Goal: Information Seeking & Learning: Check status

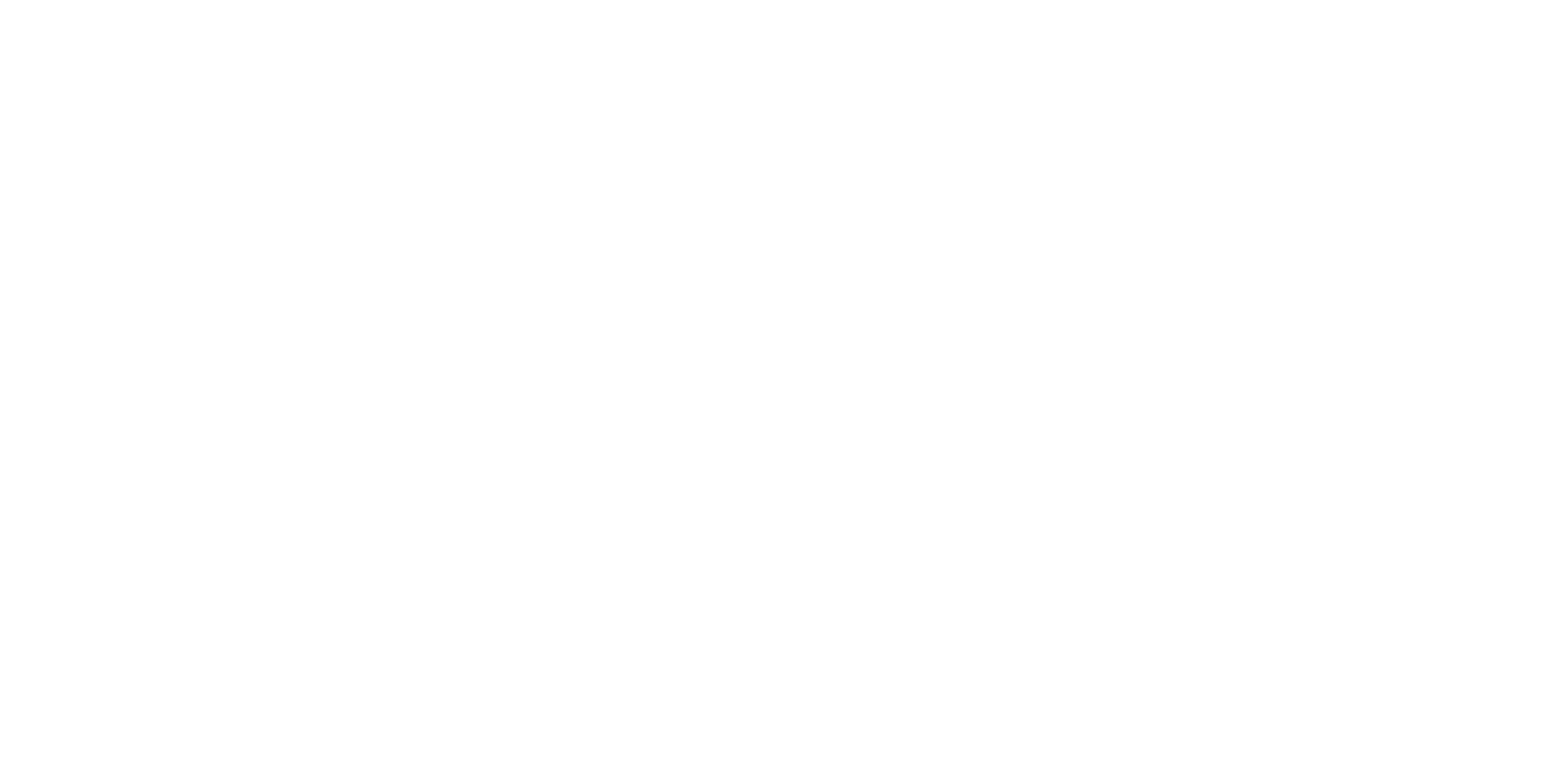
click at [1010, 6] on html at bounding box center [778, 3] width 1556 height 6
click at [932, 6] on html at bounding box center [778, 3] width 1556 height 6
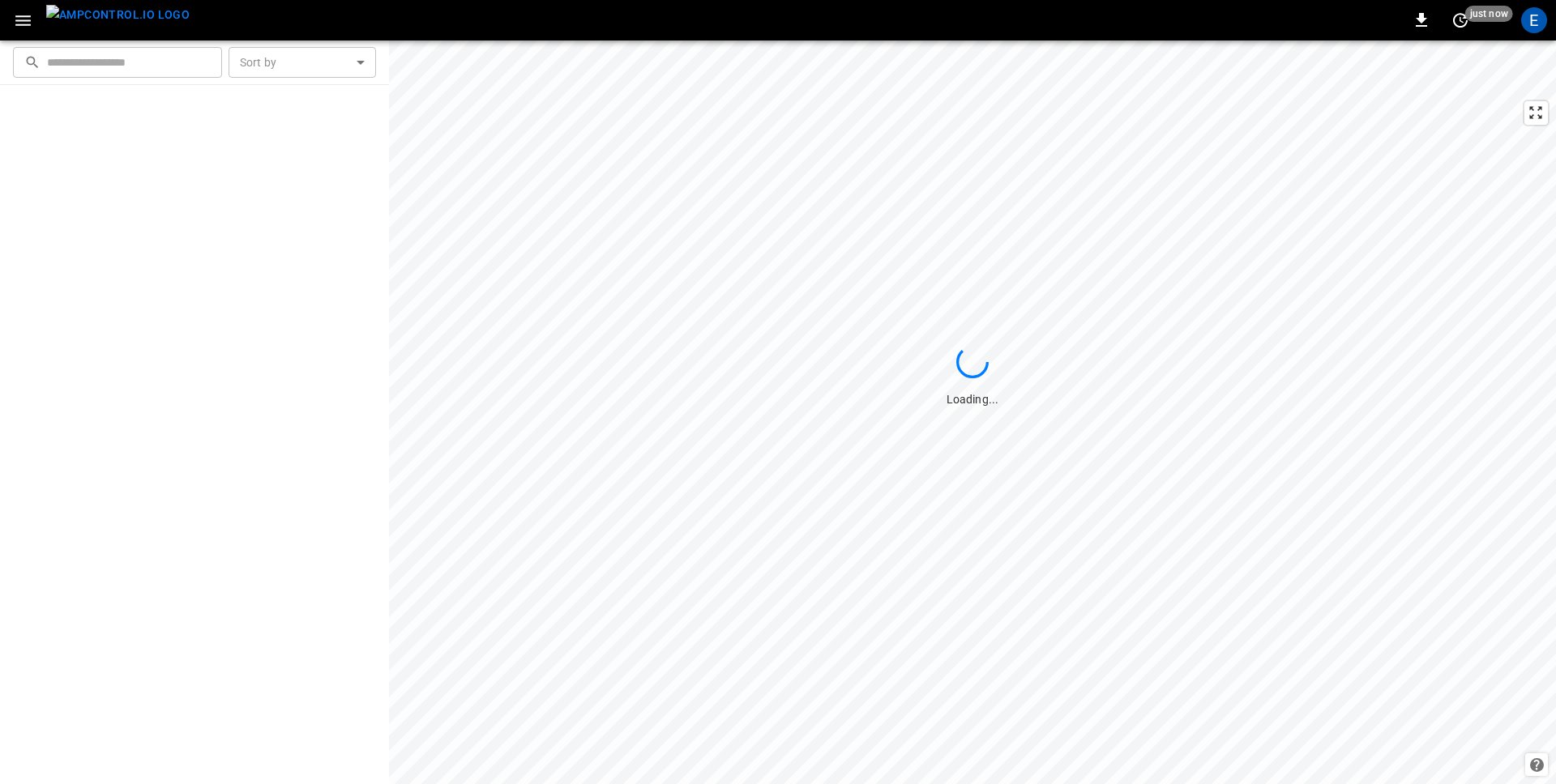
click at [24, 14] on icon "button" at bounding box center [23, 20] width 20 height 20
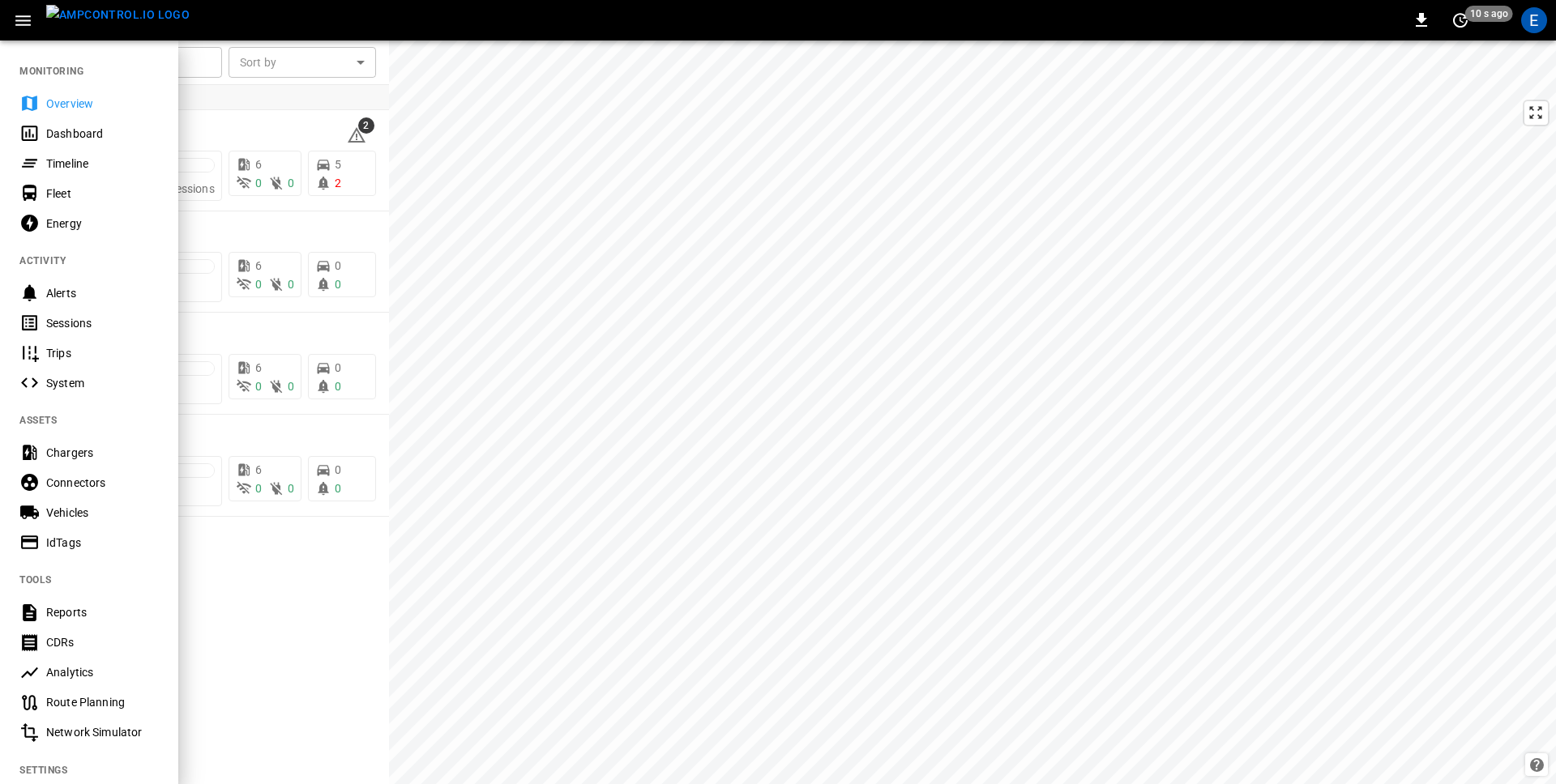
click at [67, 670] on div "Analytics" at bounding box center [102, 672] width 113 height 16
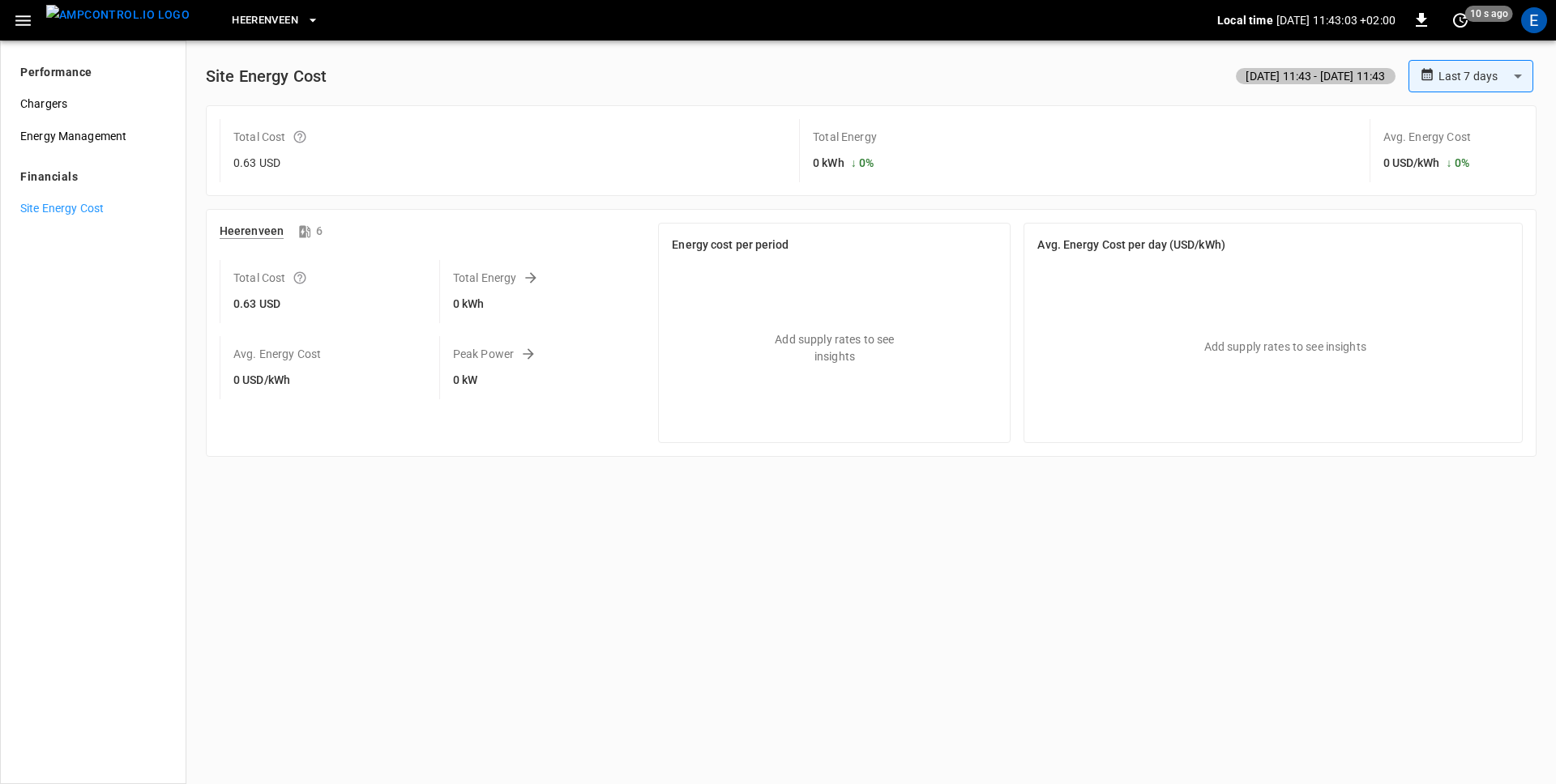
click at [397, 605] on div "**********" at bounding box center [871, 412] width 1370 height 744
click at [1536, 19] on div "E" at bounding box center [1534, 20] width 26 height 26
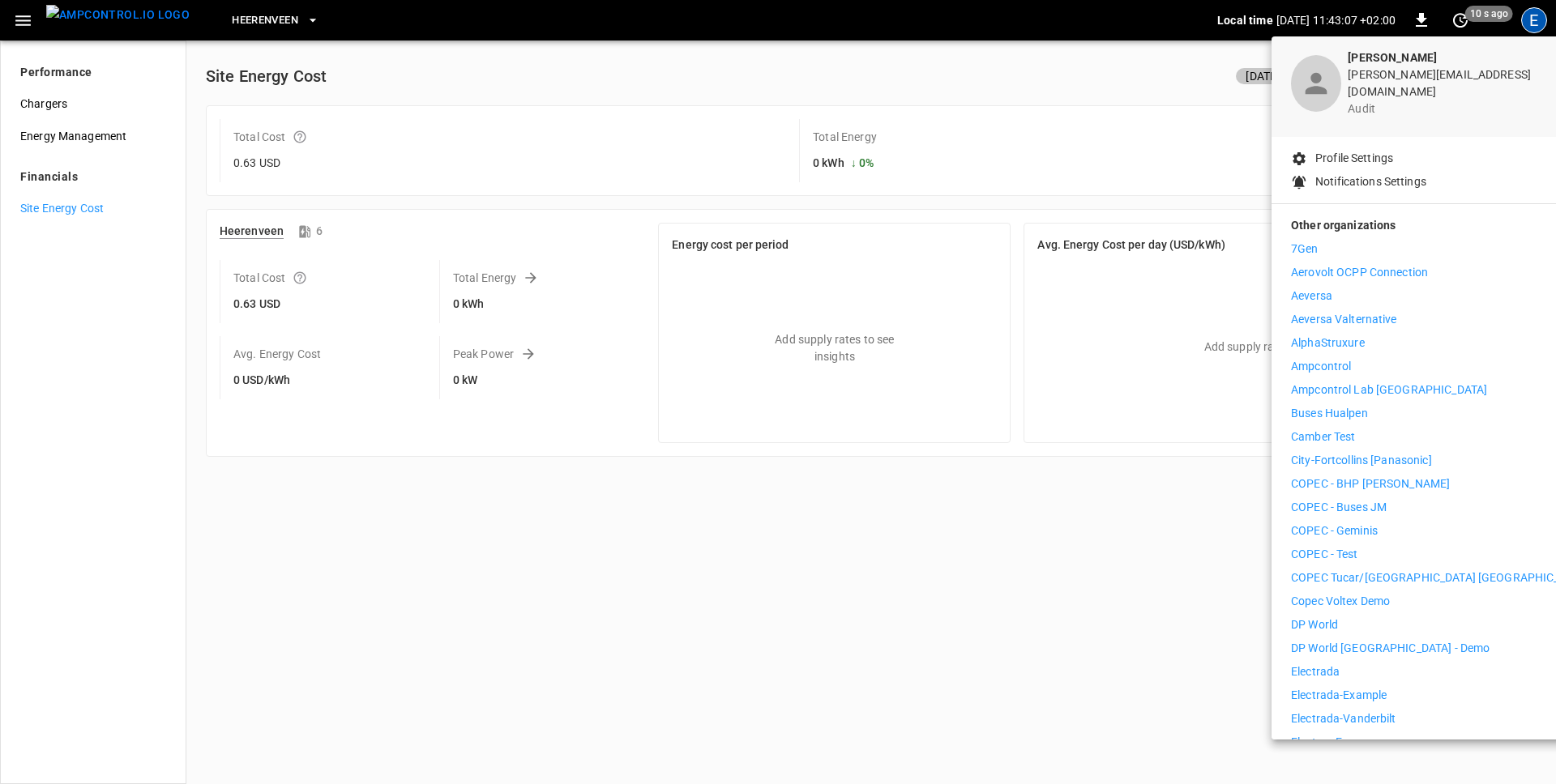
scroll to position [70, 0]
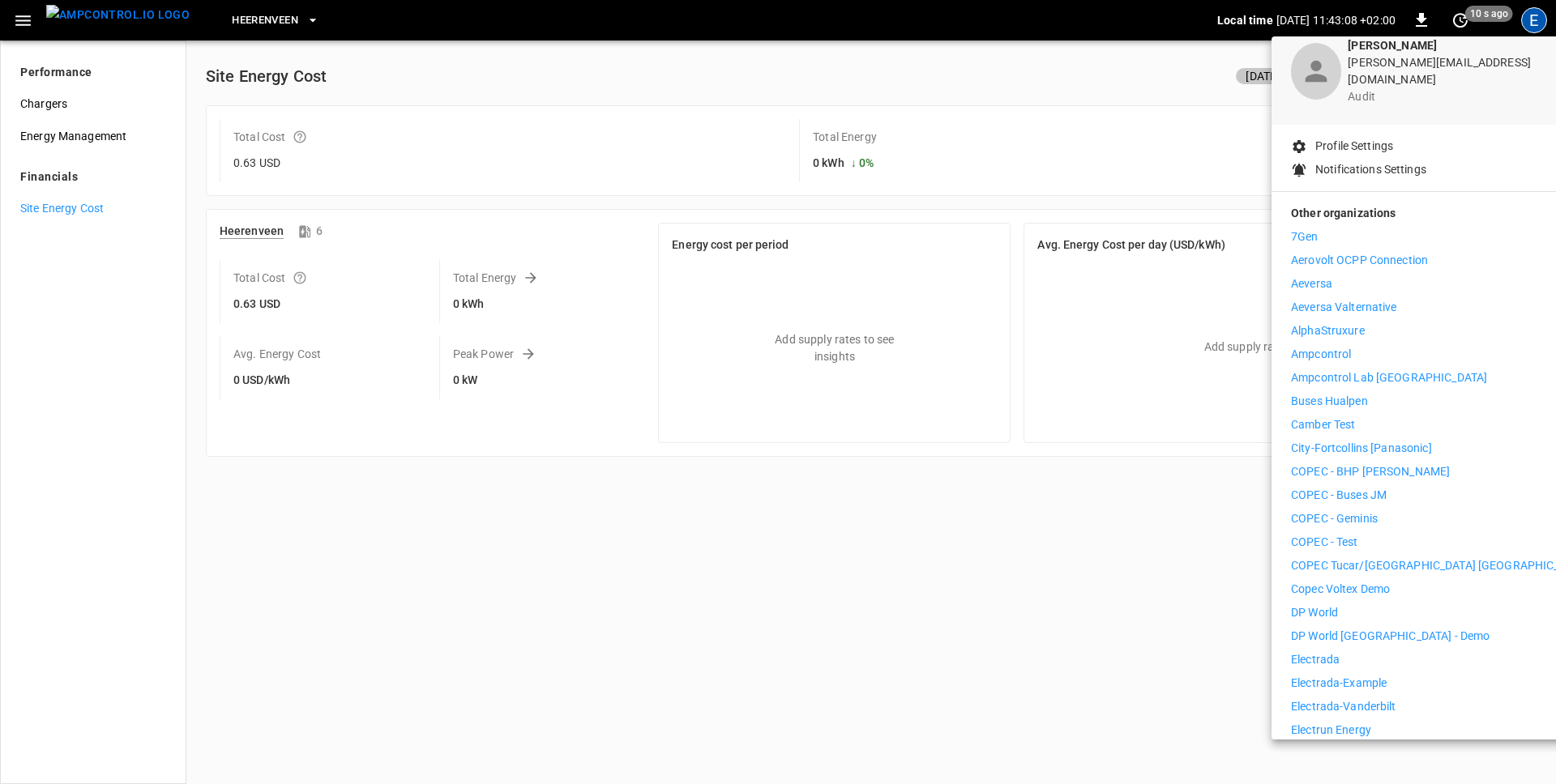
click at [1325, 652] on p "Electrada" at bounding box center [1315, 660] width 49 height 17
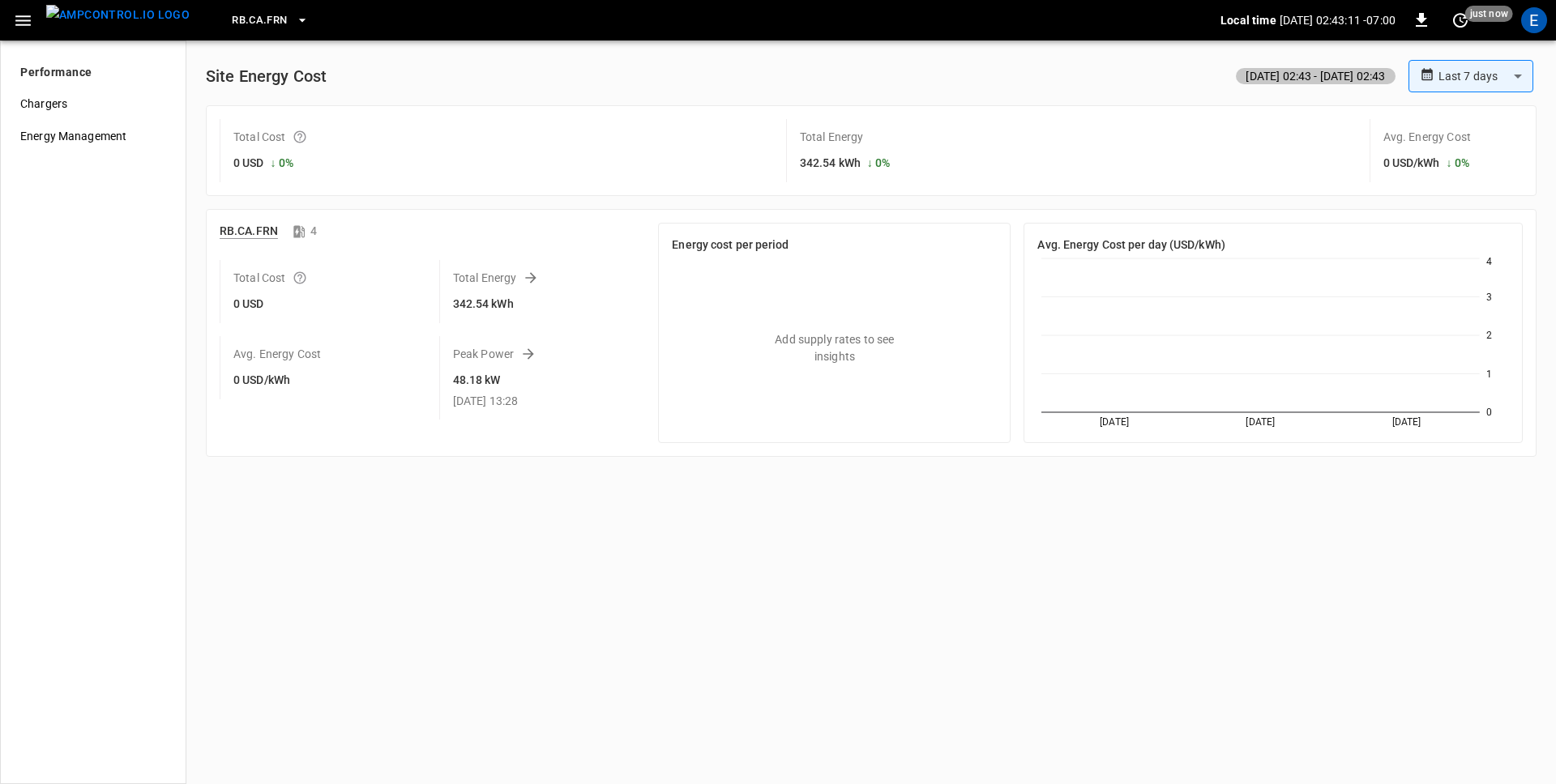
click at [248, 23] on span "RB.CA.FRN" at bounding box center [259, 20] width 55 height 19
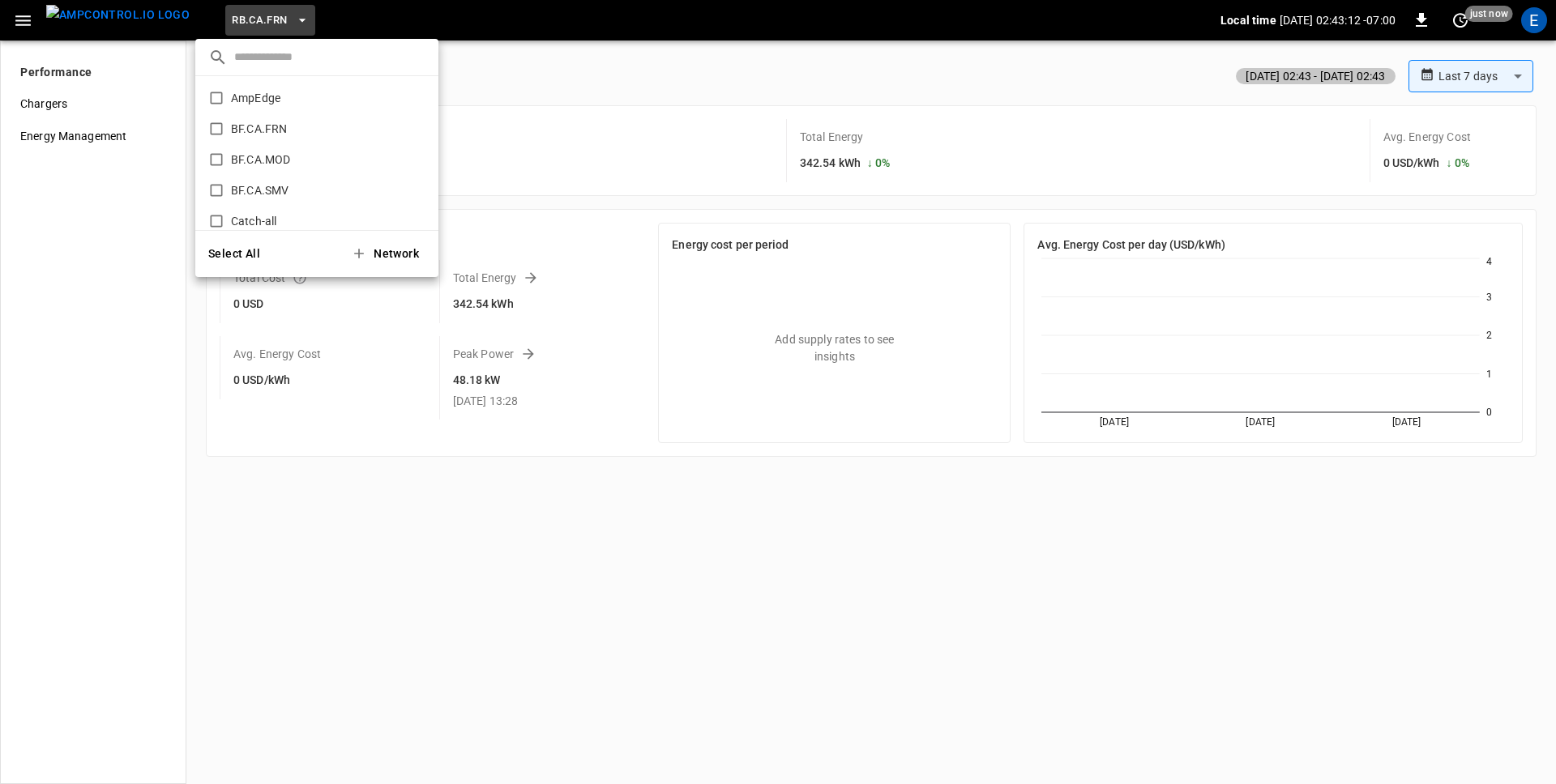
scroll to position [858, 0]
click at [286, 146] on li "RB.CA.GRD 3abd ..." at bounding box center [317, 133] width 243 height 31
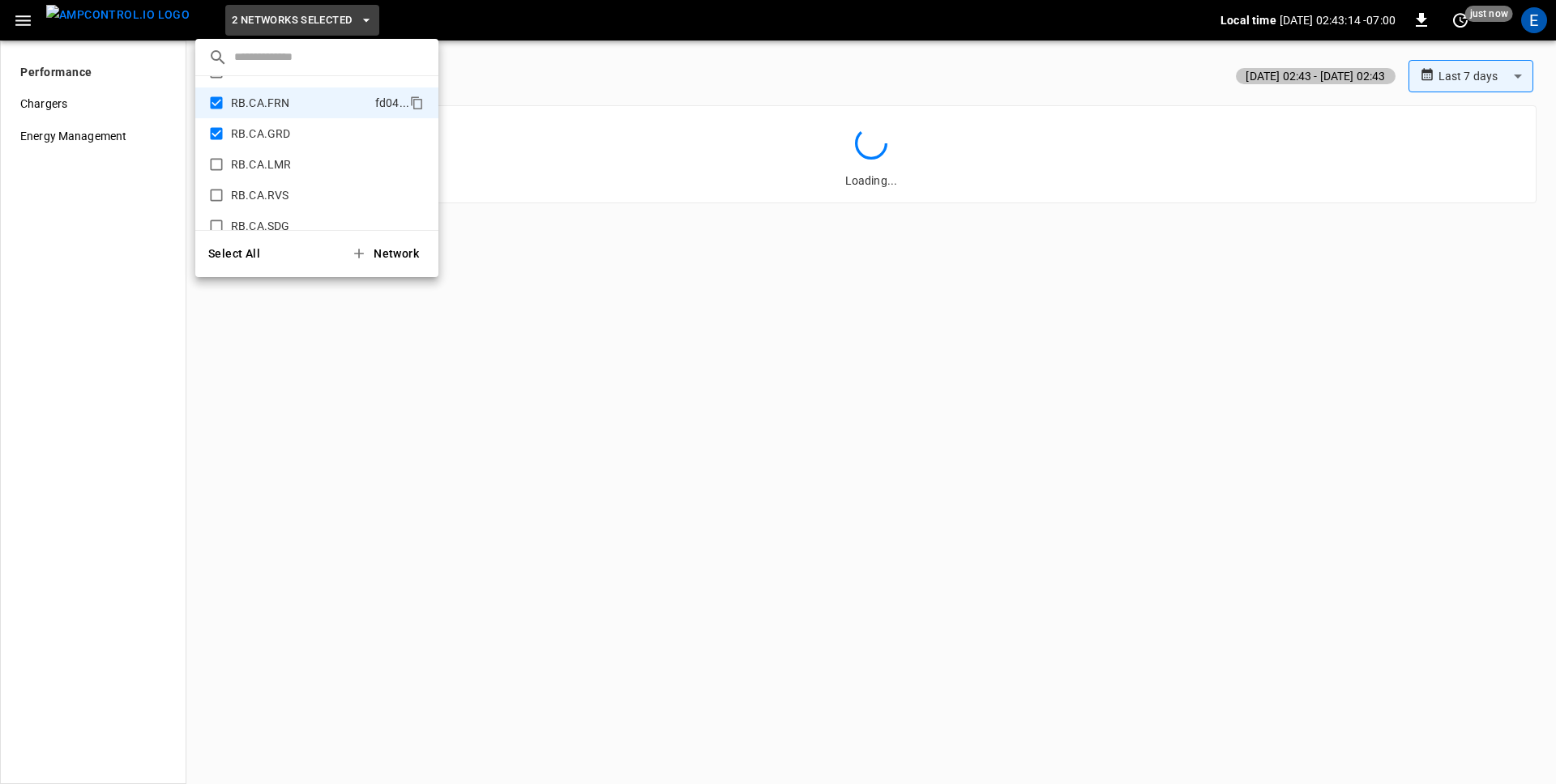
click at [547, 43] on div at bounding box center [778, 392] width 1556 height 784
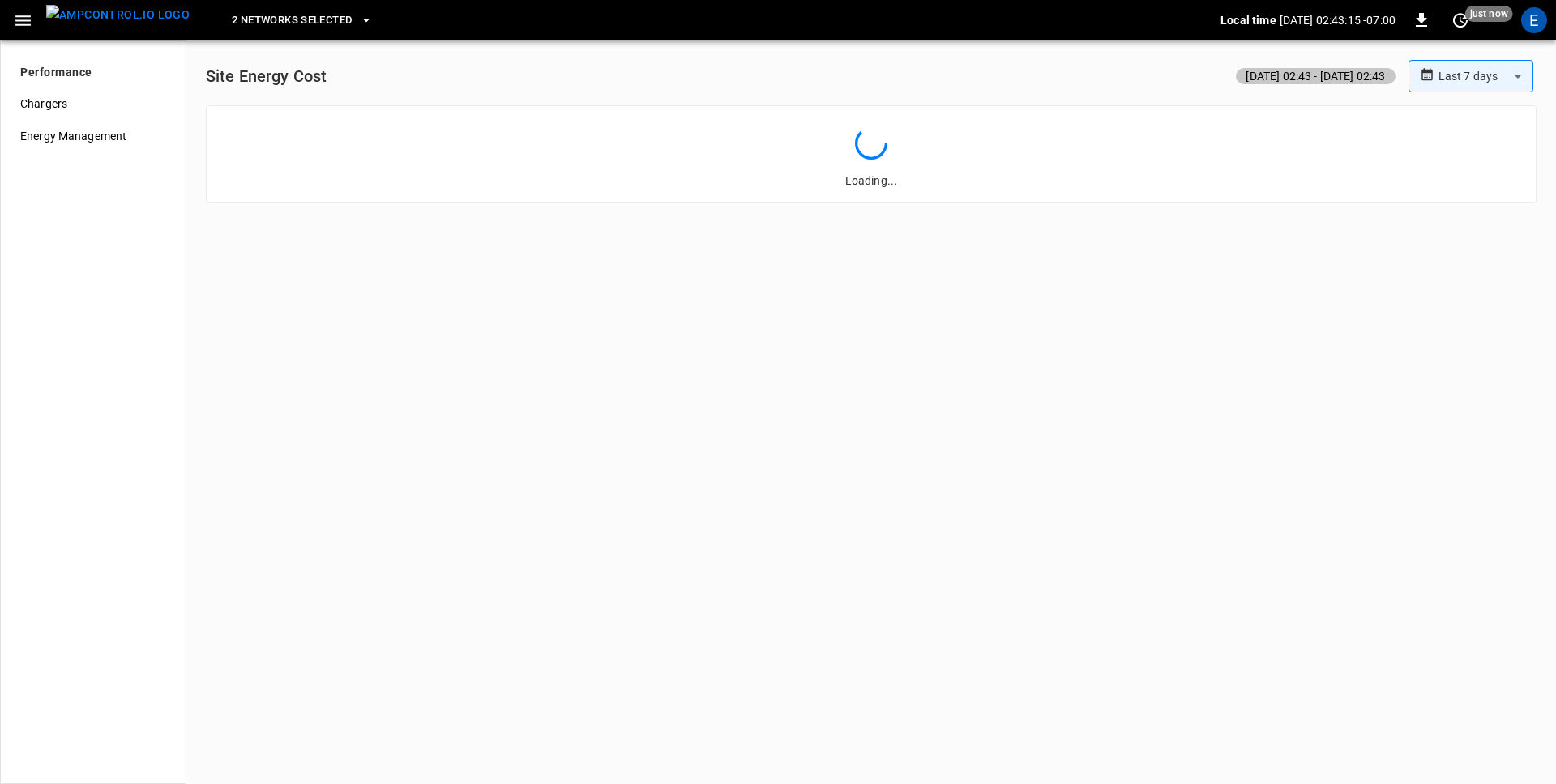
click at [281, 16] on span "2 Networks Selected" at bounding box center [291, 20] width 120 height 19
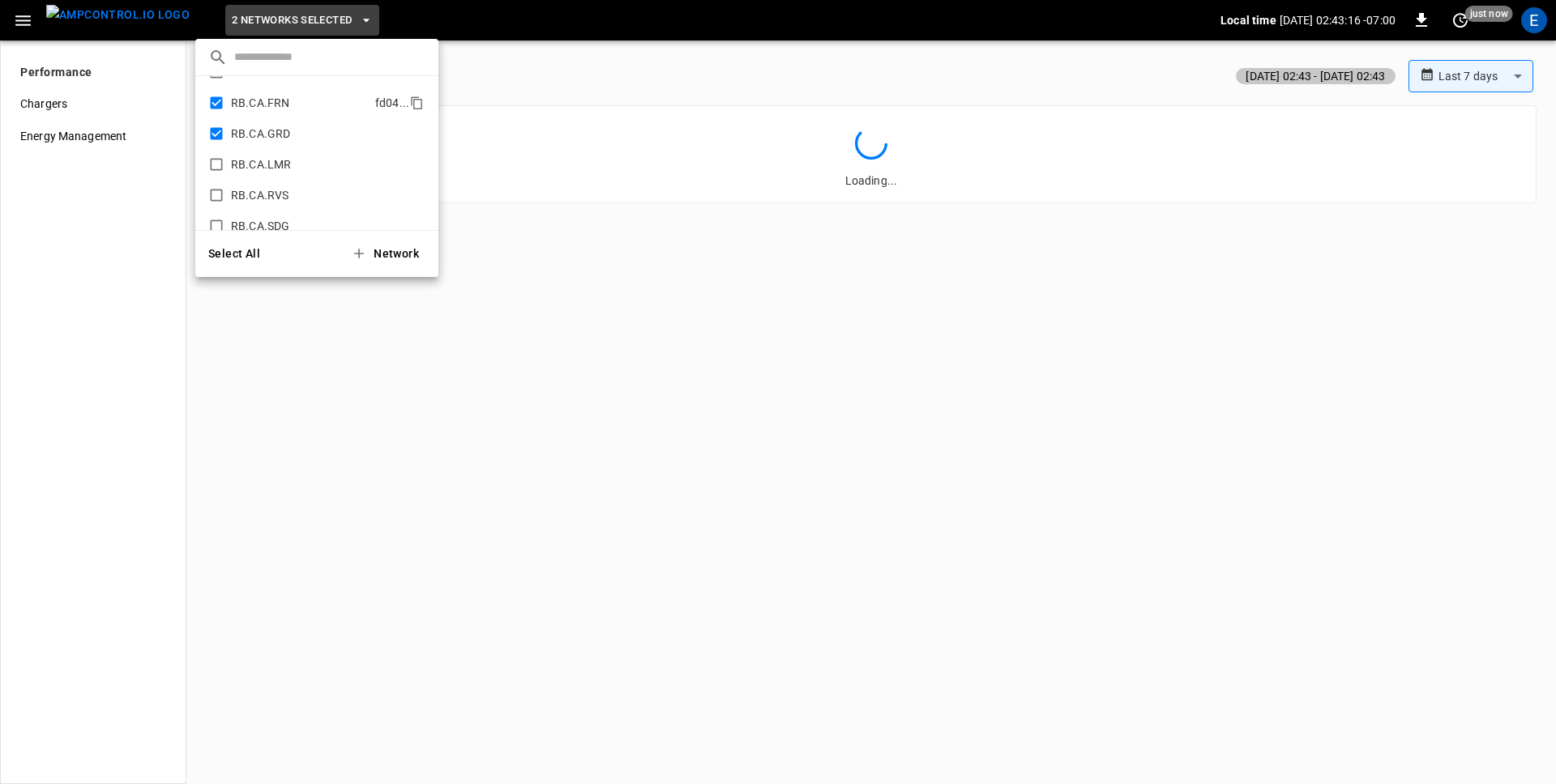
click at [270, 103] on p "RB.CA.FRN" at bounding box center [299, 103] width 138 height 16
click at [566, 51] on div at bounding box center [778, 392] width 1556 height 784
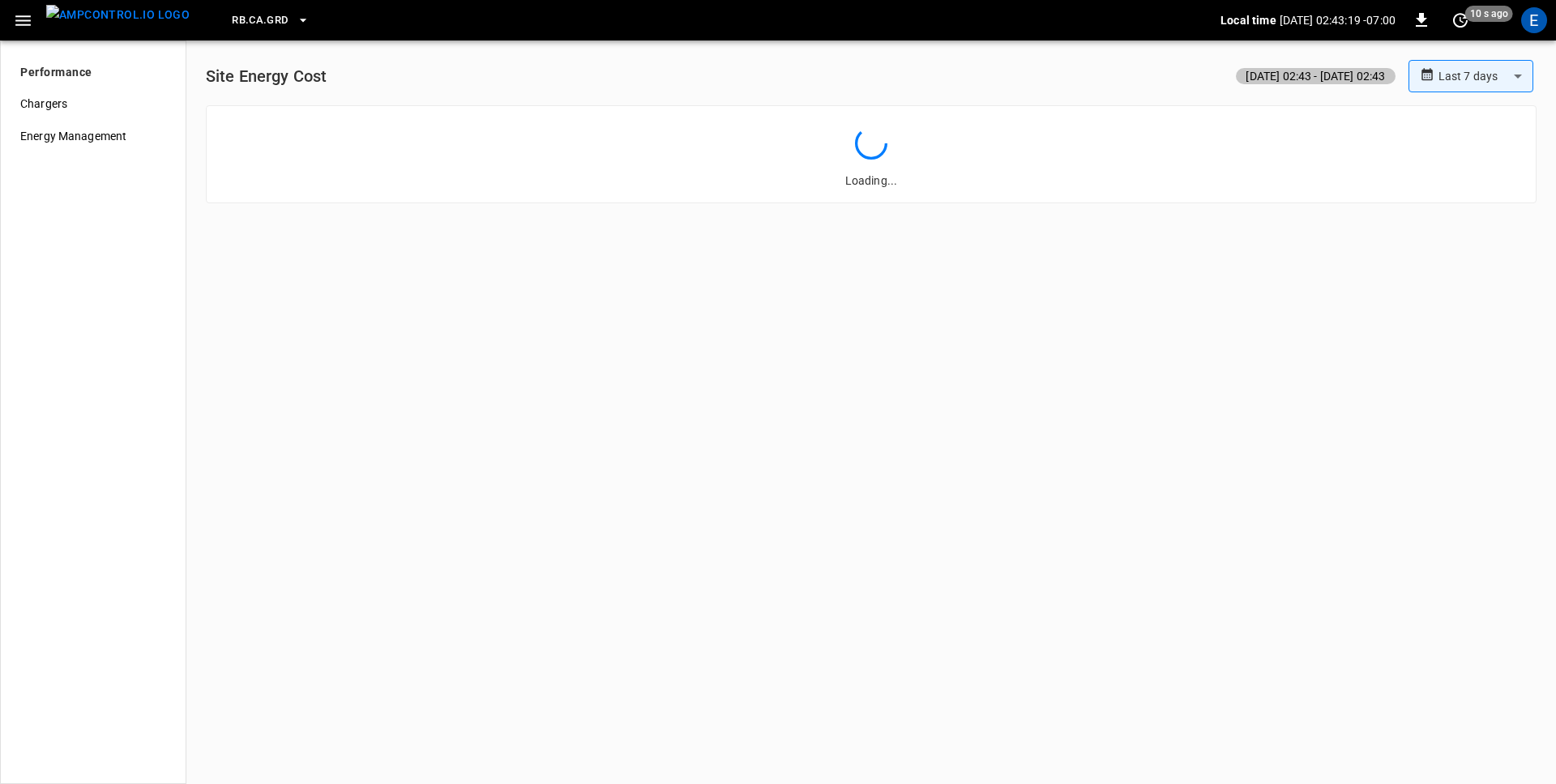
click at [823, 64] on div "**********" at bounding box center [871, 76] width 1331 height 33
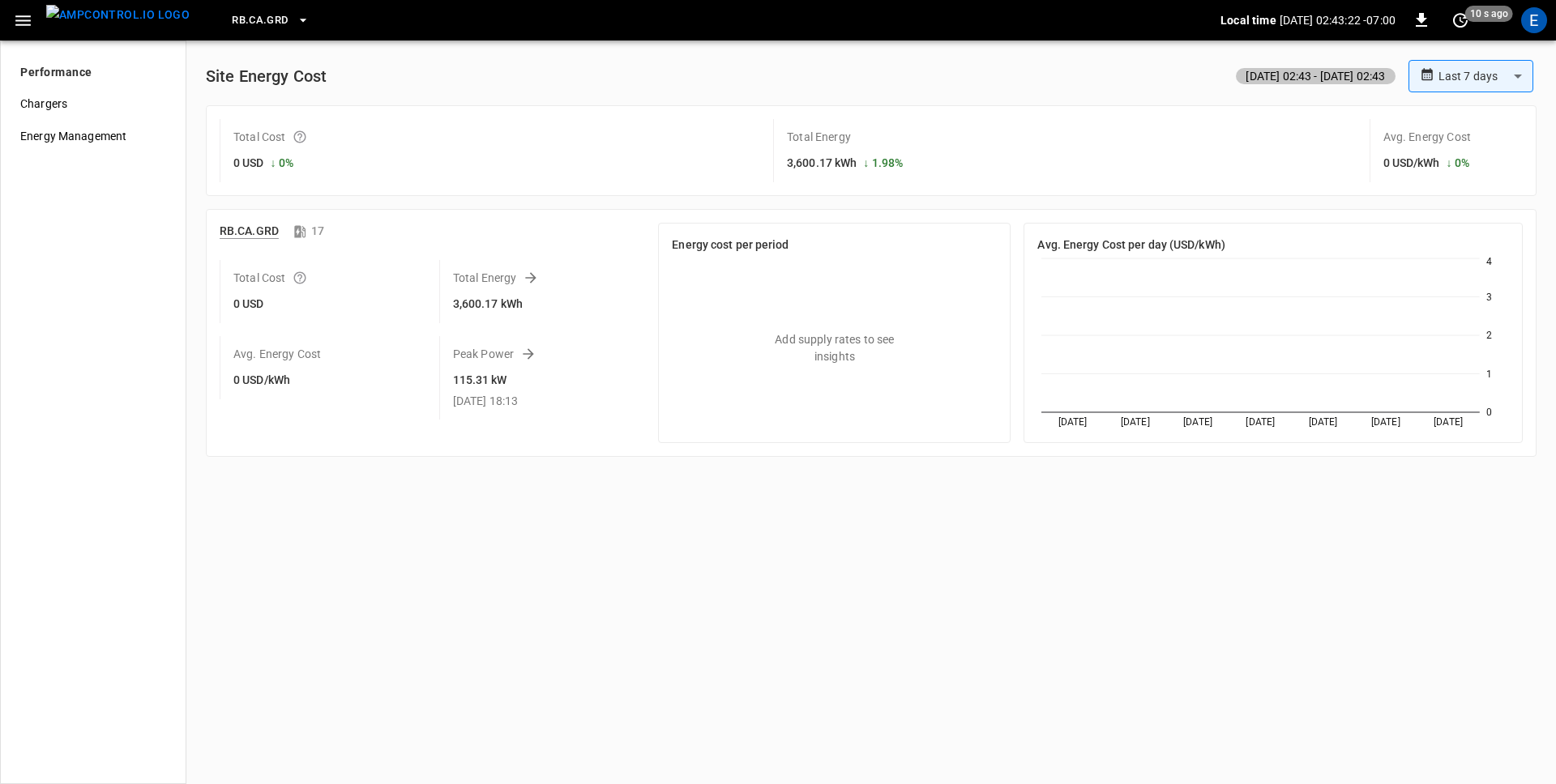
click at [605, 93] on div "**********" at bounding box center [871, 262] width 1344 height 404
click at [633, 96] on div "**********" at bounding box center [871, 262] width 1344 height 404
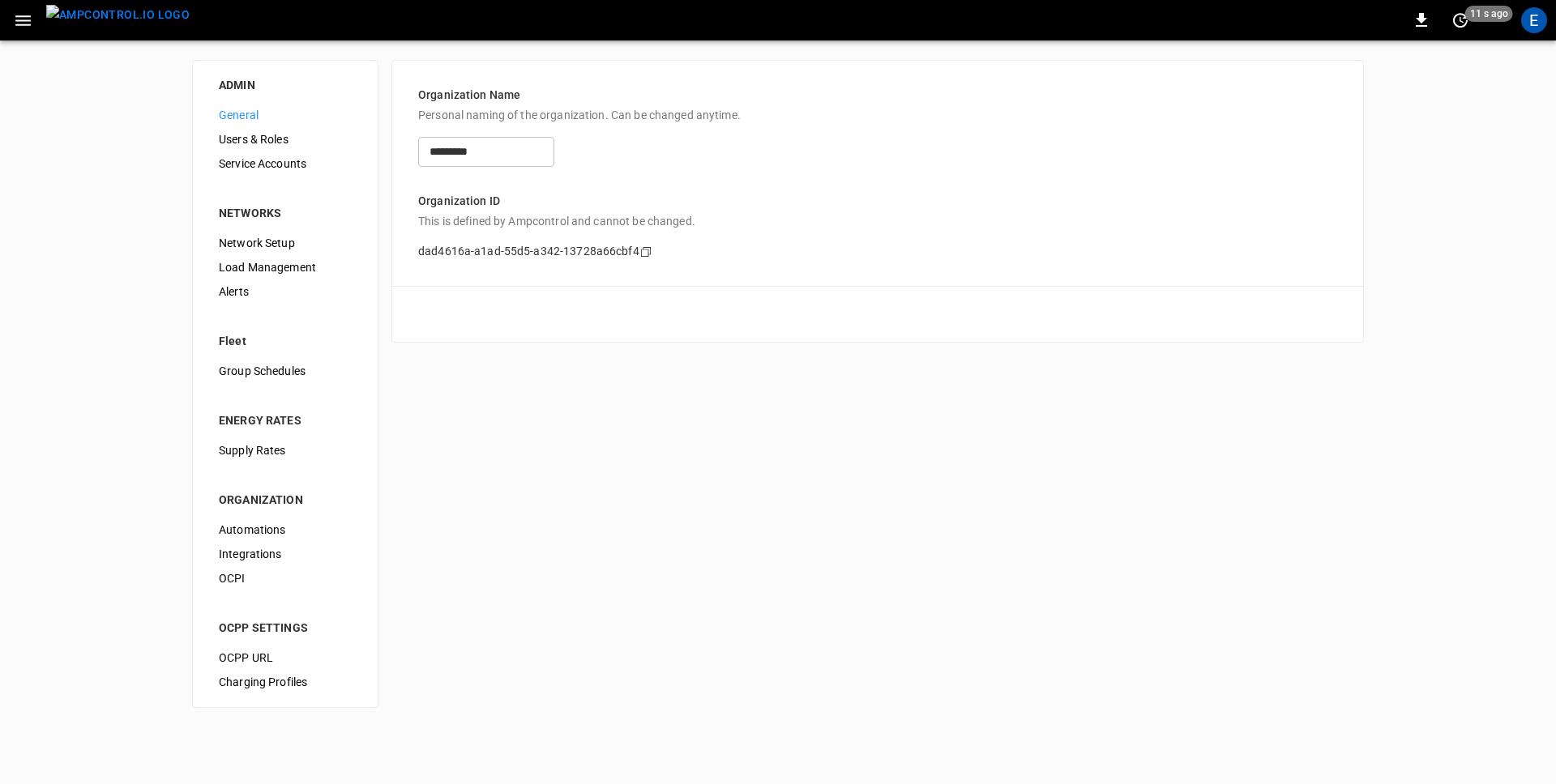
click at [695, 474] on div "ADMIN General Users & Roles Service Accounts NETWORKS Network Setup Load Manage…" at bounding box center [778, 384] width 1556 height 687
click at [1039, 403] on div "ADMIN General Users & Roles Service Accounts NETWORKS Network Setup Load Manage…" at bounding box center [778, 384] width 1556 height 687
click at [626, 405] on div "ADMIN General Users & Roles Service Accounts NETWORKS Network Setup Load Manage…" at bounding box center [778, 384] width 1556 height 687
